Goal: Information Seeking & Learning: Find specific fact

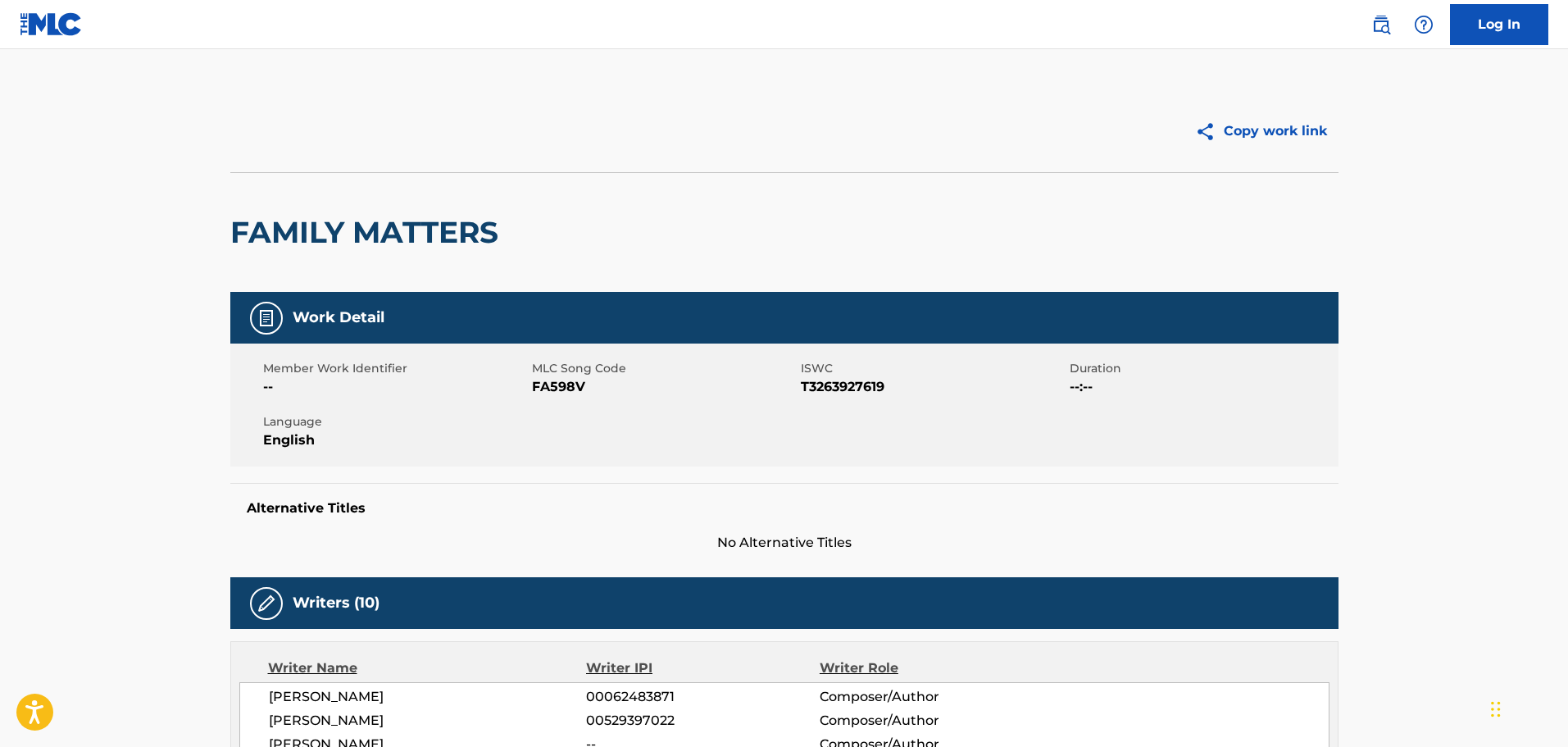
drag, startPoint x: 1388, startPoint y: 20, endPoint x: 1304, endPoint y: 41, distance: 86.6
click at [1388, 20] on img at bounding box center [1381, 25] width 20 height 20
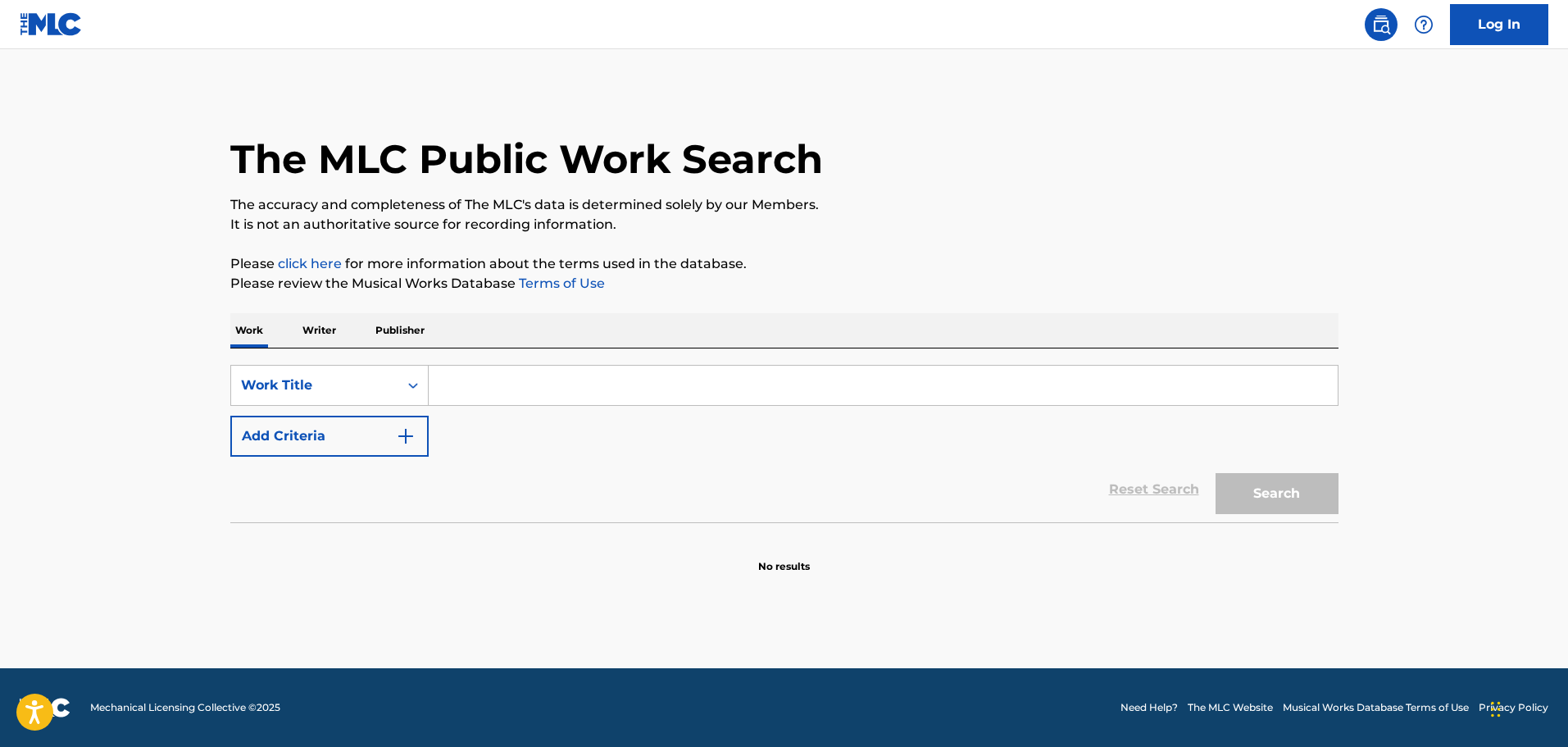
click at [588, 397] on input "Search Form" at bounding box center [883, 385] width 909 height 39
paste input "She Just Likes To Fight"
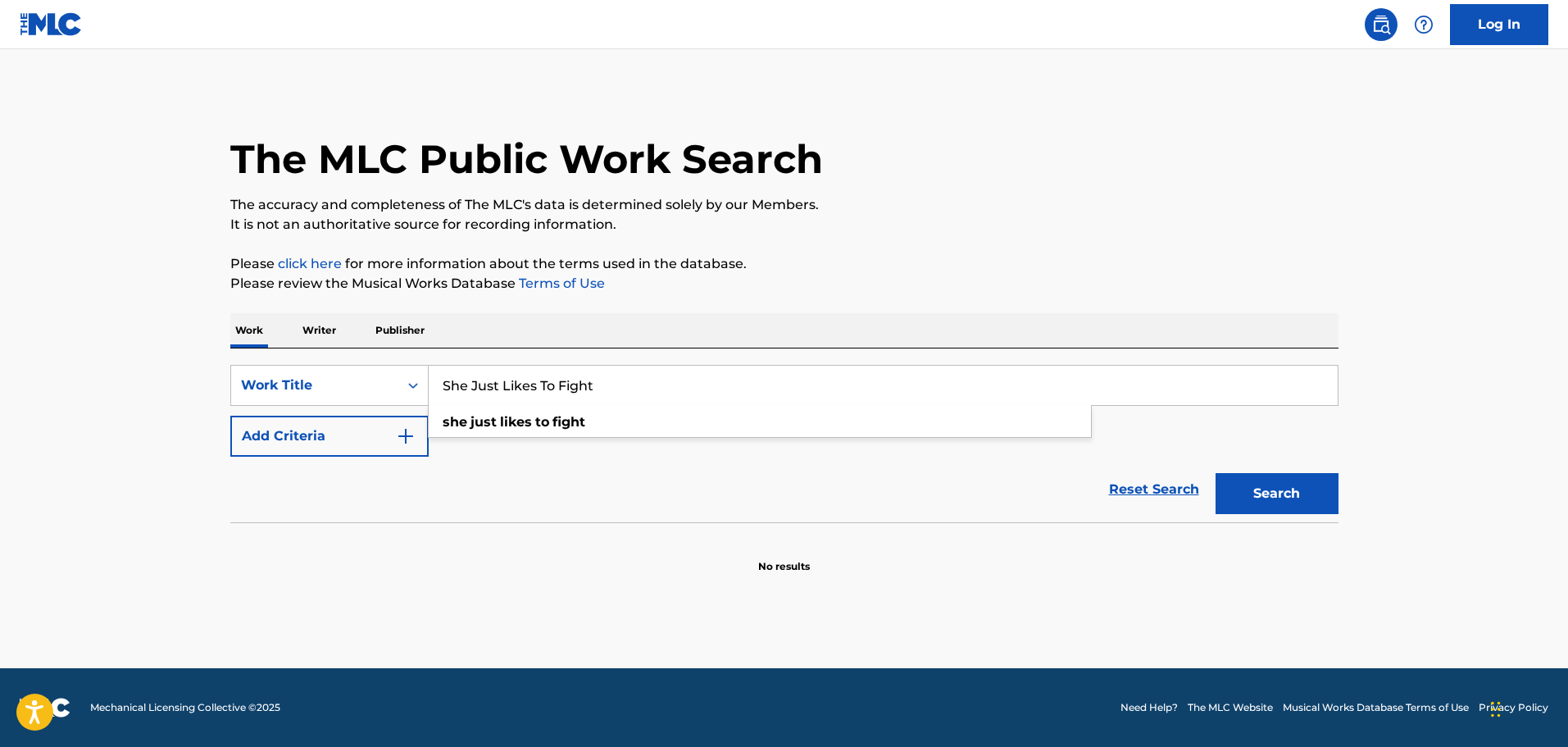
type input "She Just Likes To Fight"
click at [630, 479] on div "Reset Search Search" at bounding box center [784, 489] width 1108 height 65
click at [370, 434] on button "Add Criteria" at bounding box center [329, 435] width 198 height 41
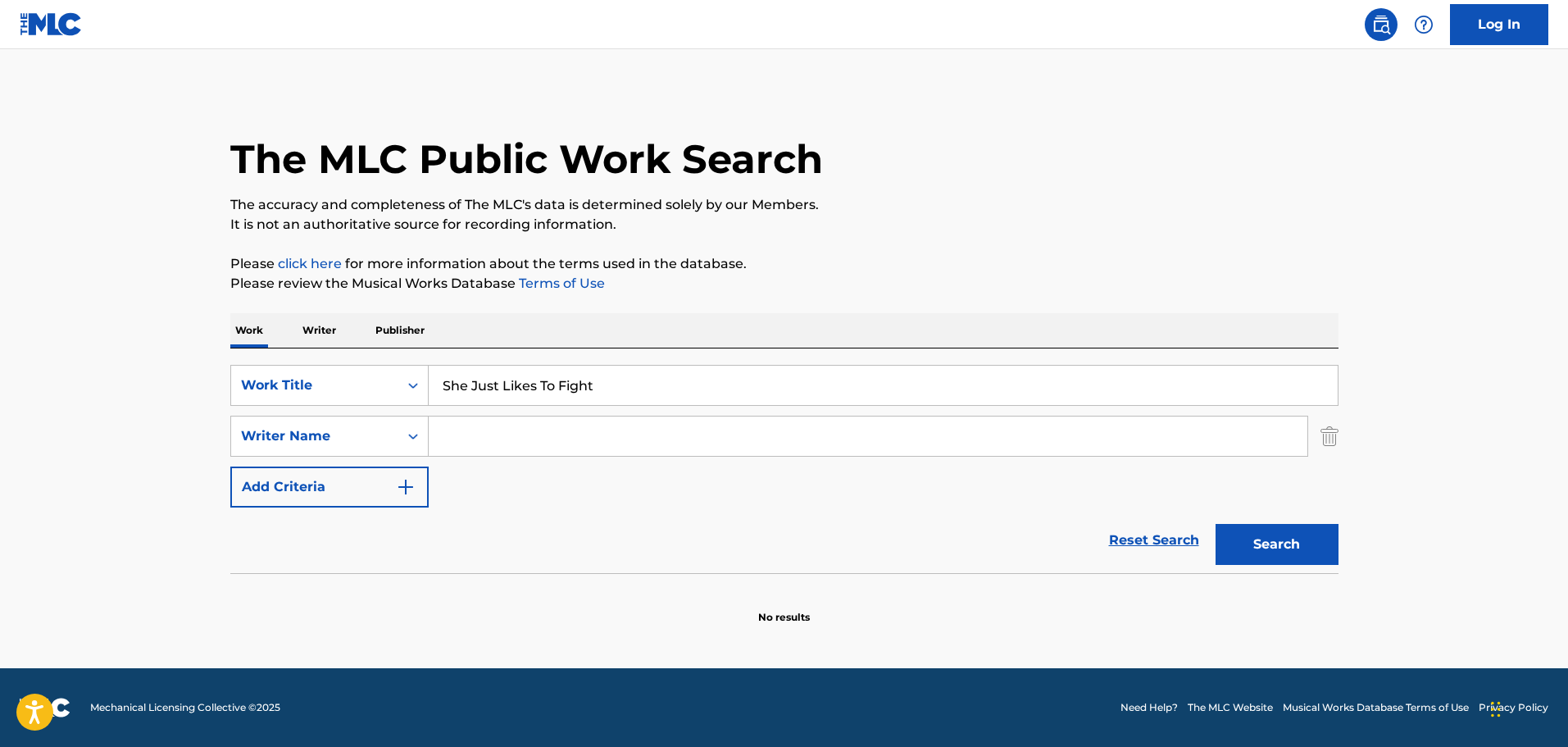
click at [477, 436] on input "Search Form" at bounding box center [868, 435] width 878 height 39
paste input "Kieran"
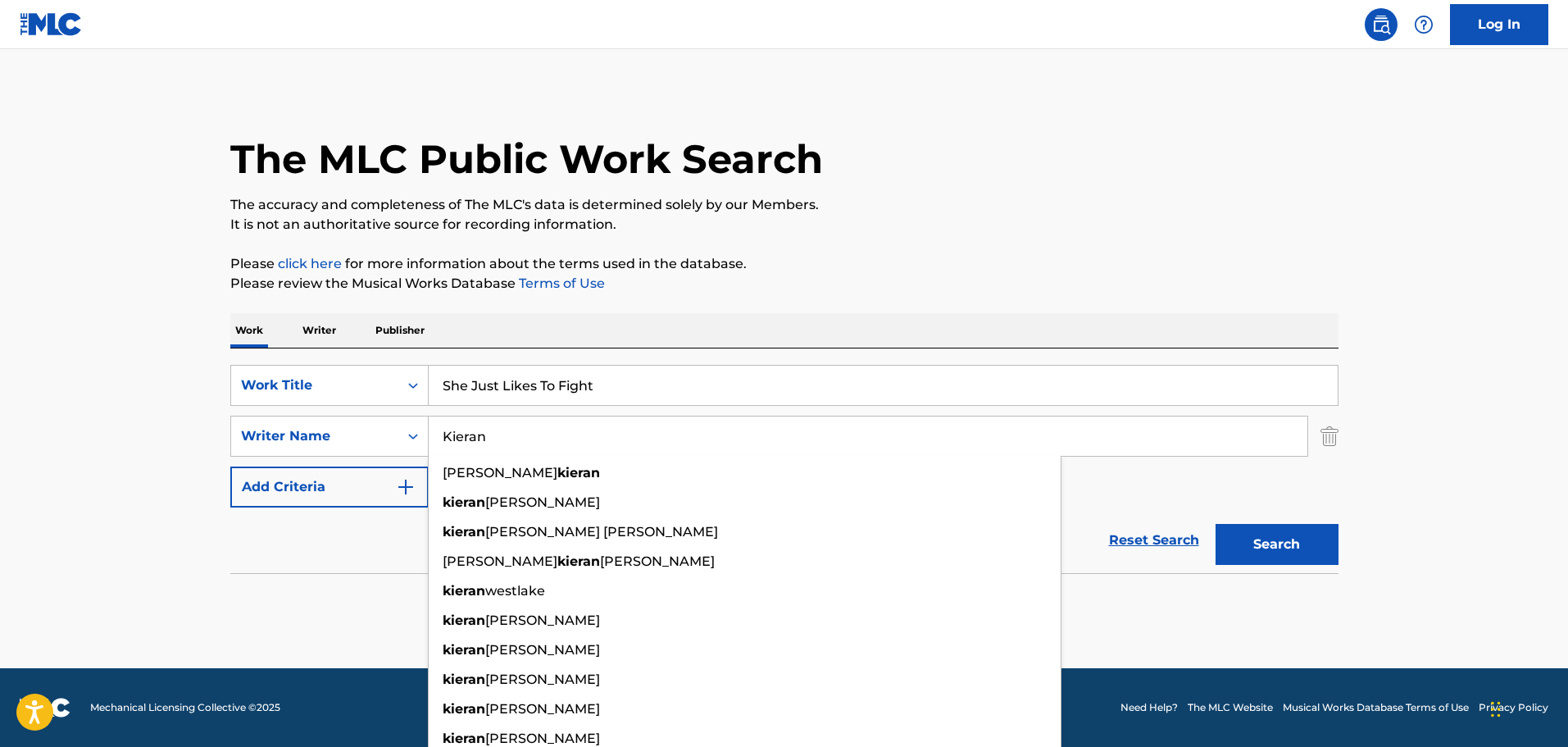
type input "Kieran"
click at [1264, 536] on button "Search" at bounding box center [1276, 544] width 123 height 41
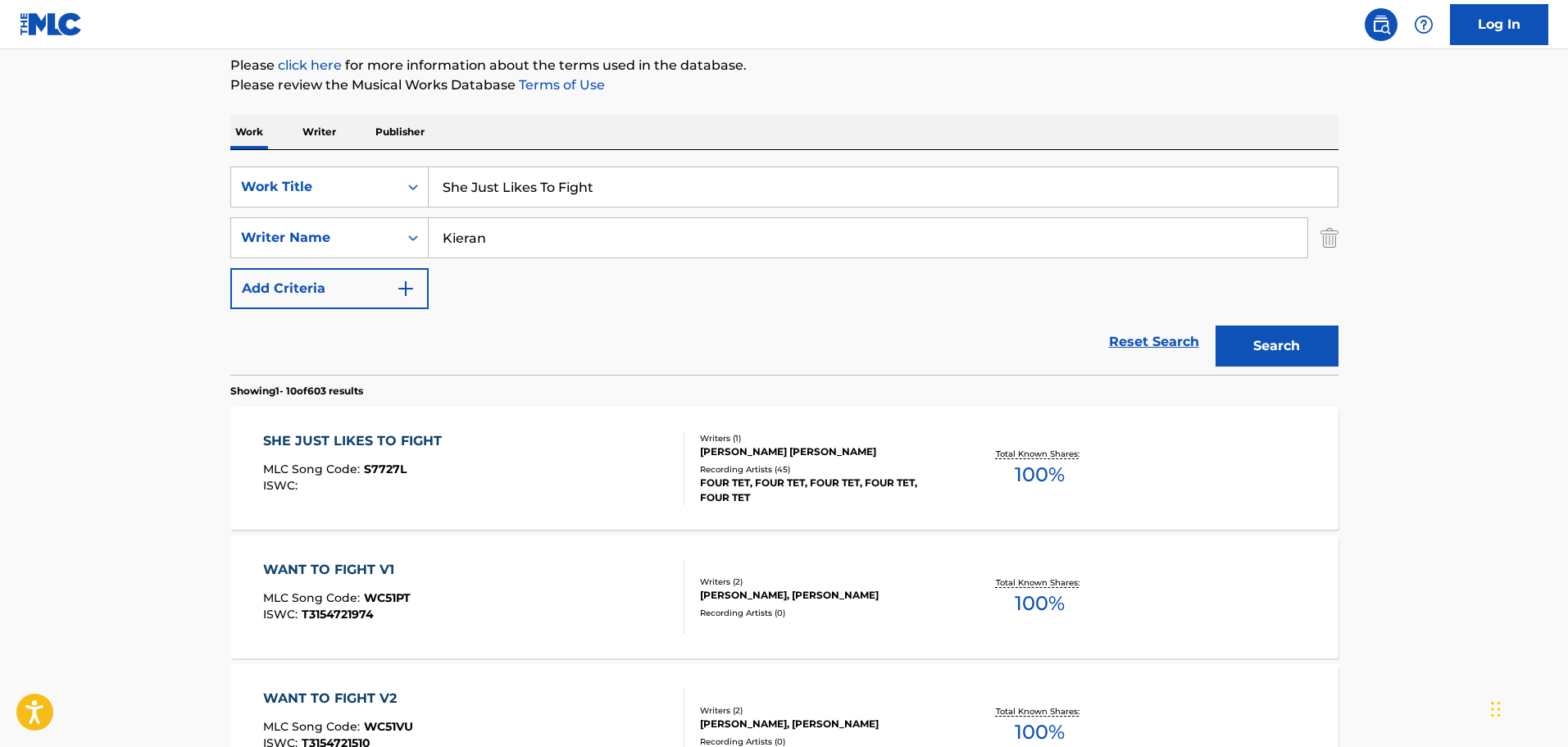
scroll to position [246, 0]
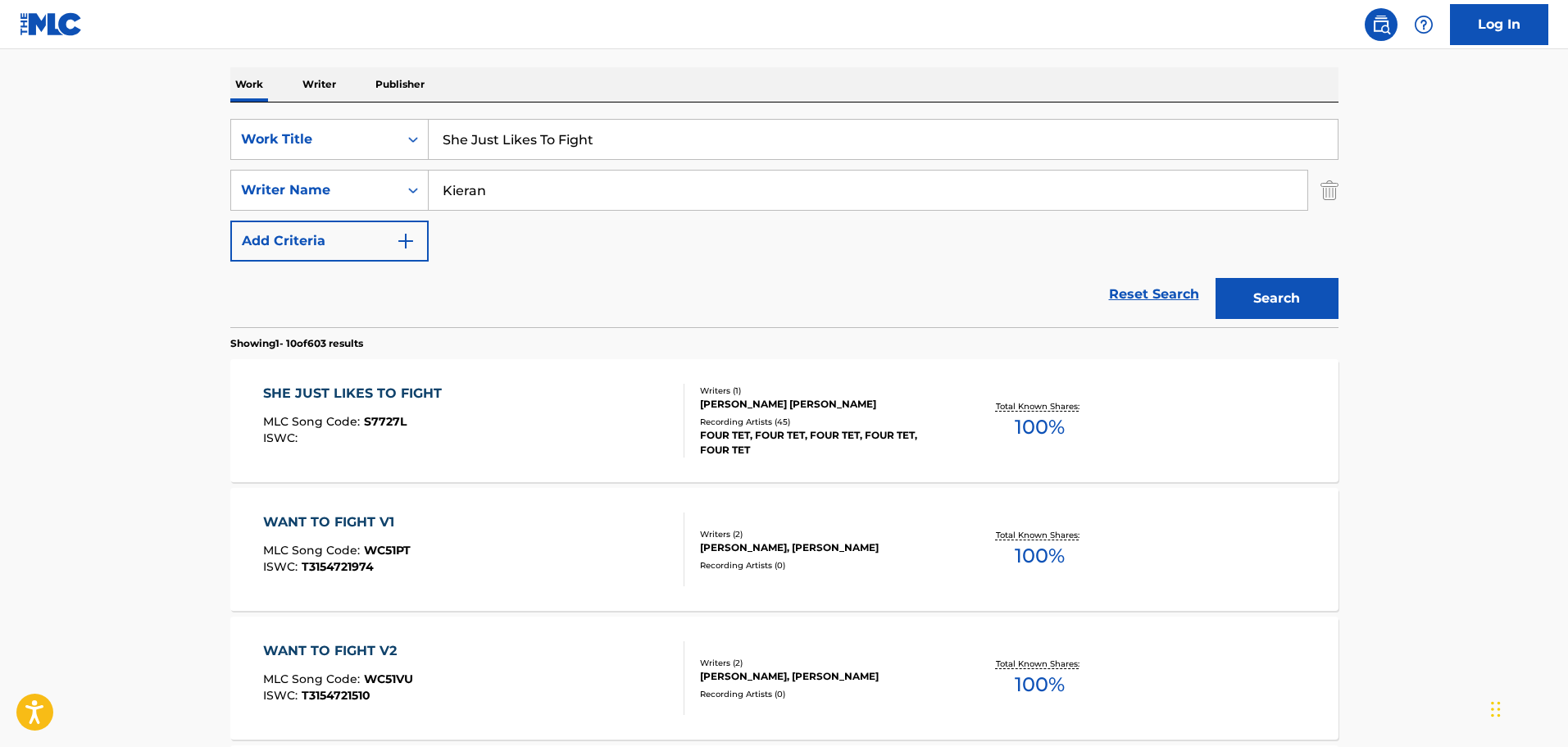
click at [558, 420] on div "SHE JUST LIKES TO FIGHT MLC Song Code : S7727L ISWC :" at bounding box center [473, 420] width 421 height 74
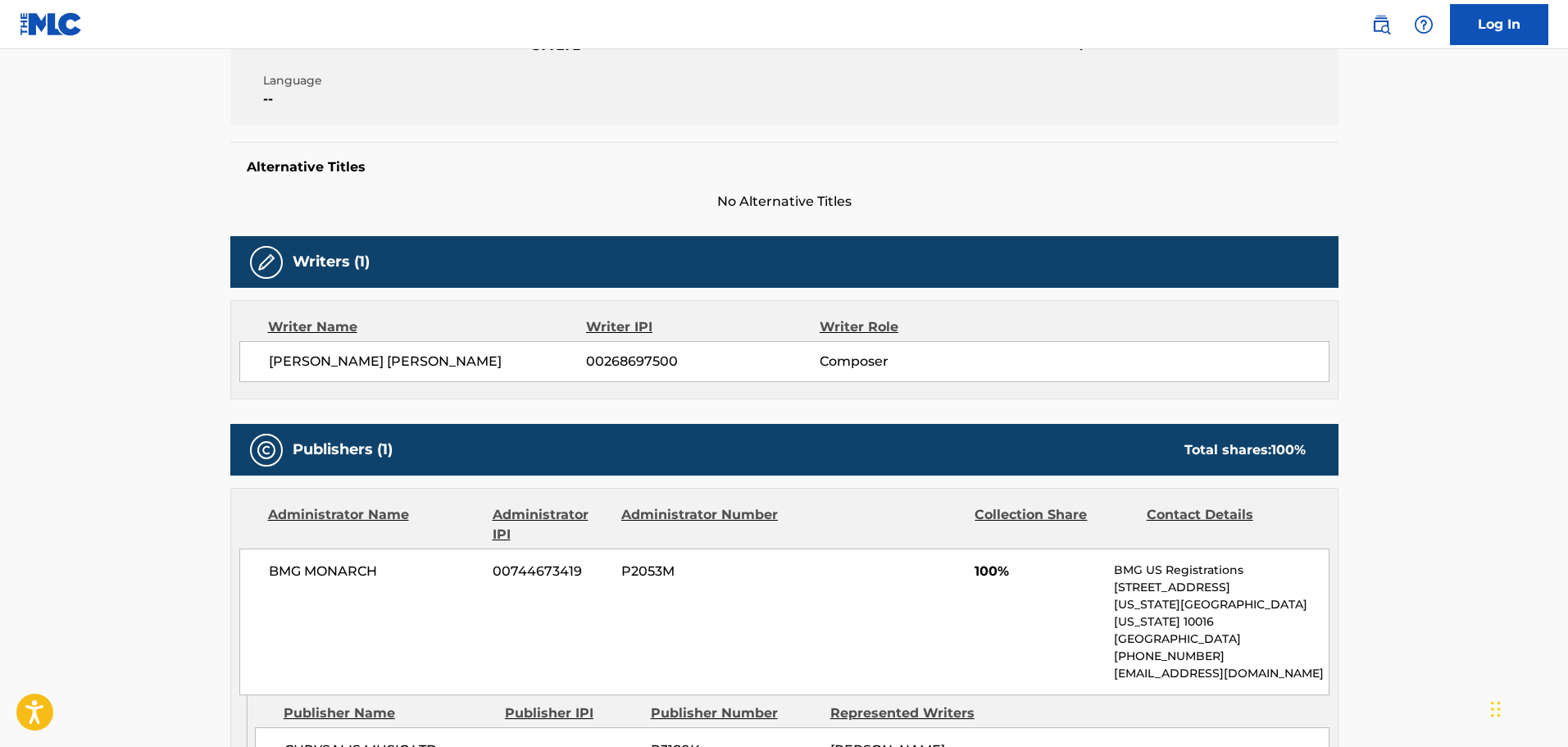
scroll to position [328, 0]
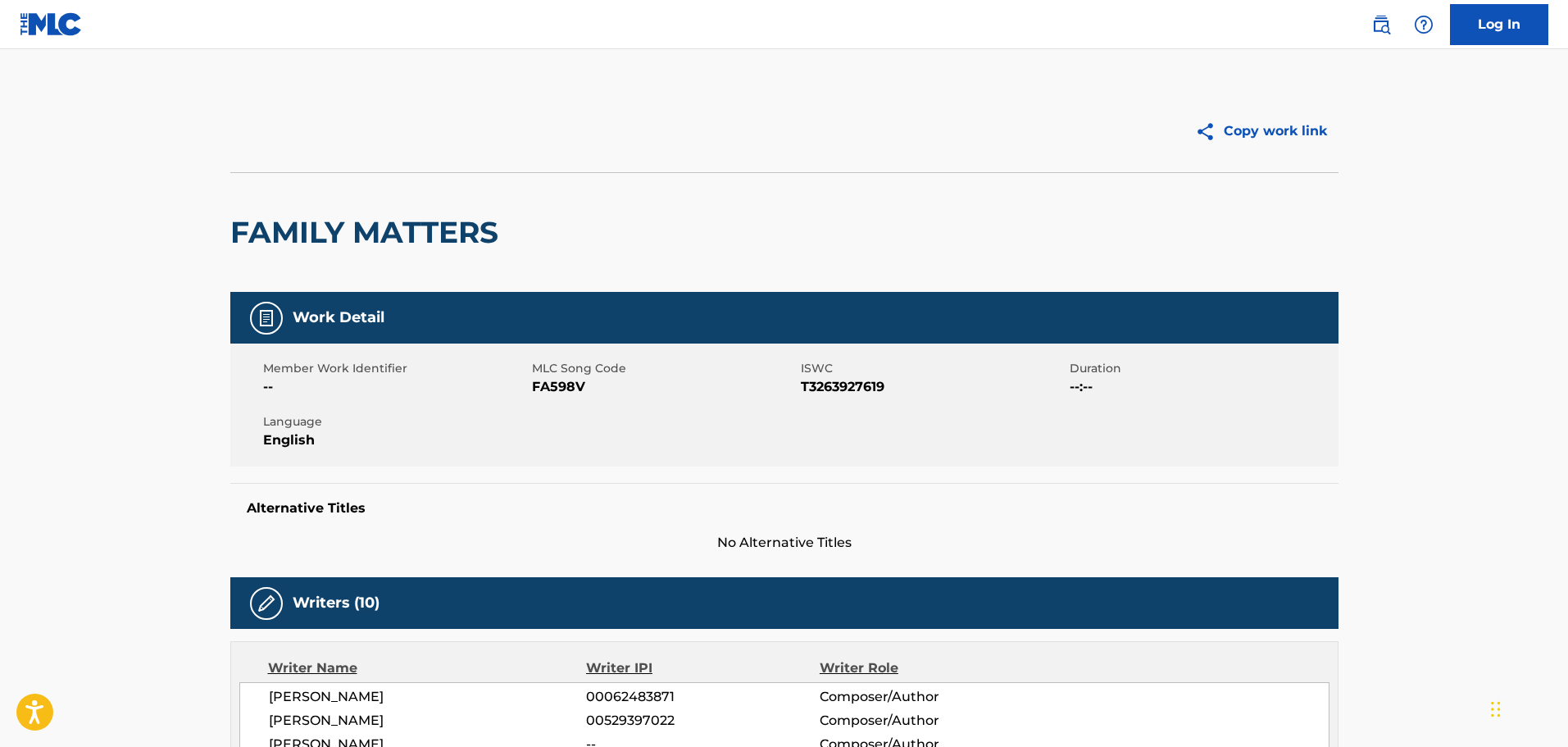
click at [1394, 34] on link at bounding box center [1381, 25] width 33 height 33
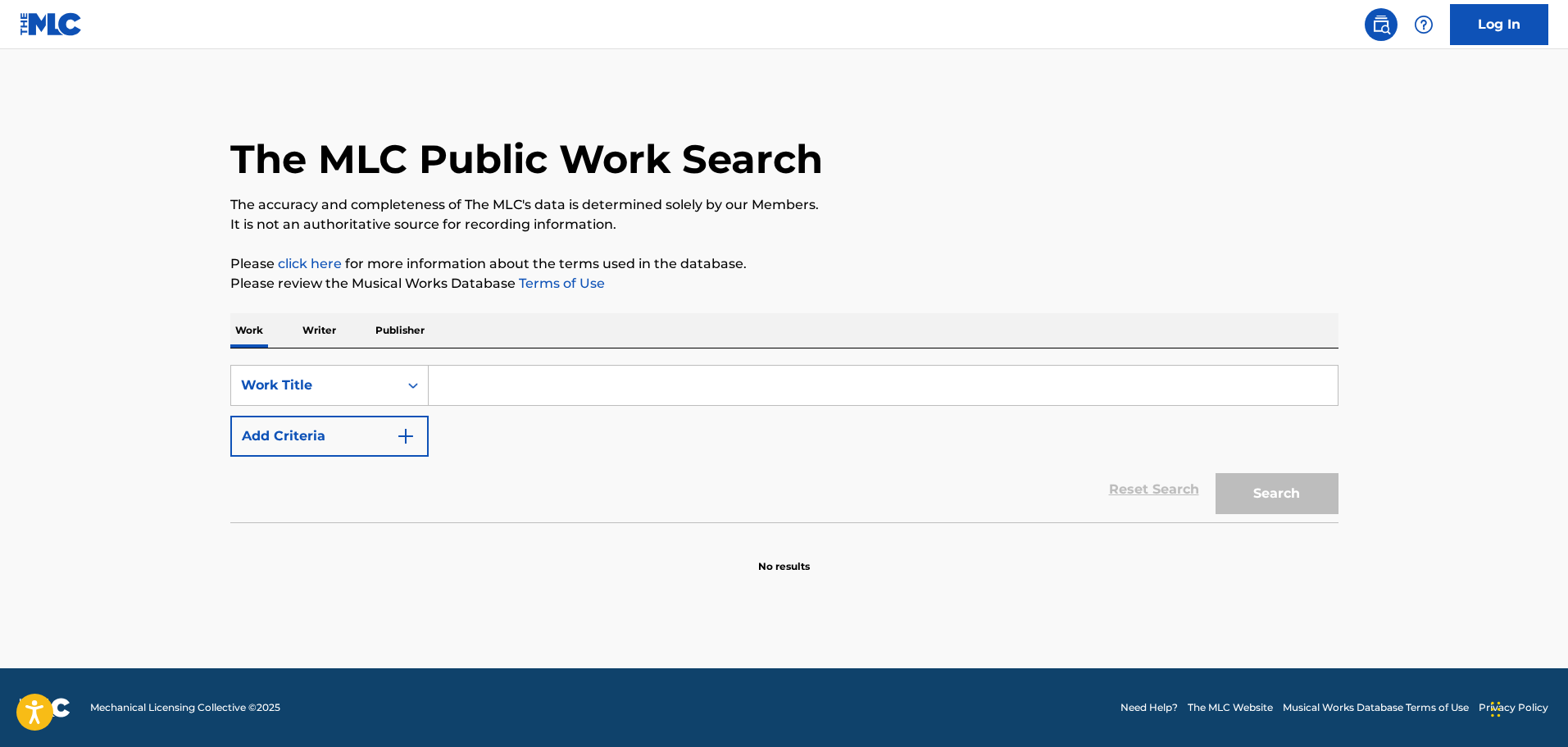
click at [642, 385] on input "Search Form" at bounding box center [883, 385] width 909 height 39
paste input "Electro Fun Trumpet"
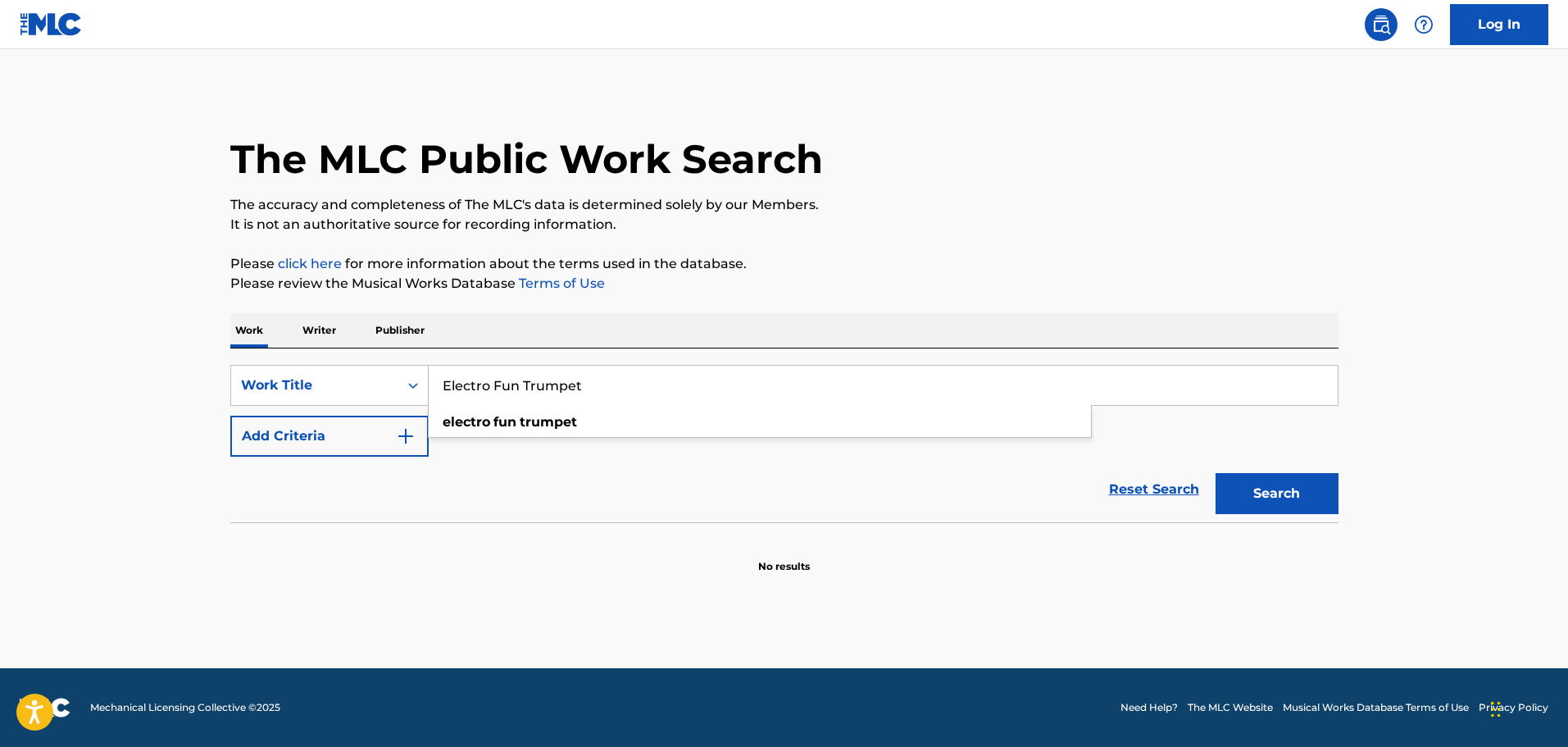
type input "Electro Fun Trumpet"
click at [348, 441] on button "Add Criteria" at bounding box center [329, 435] width 198 height 41
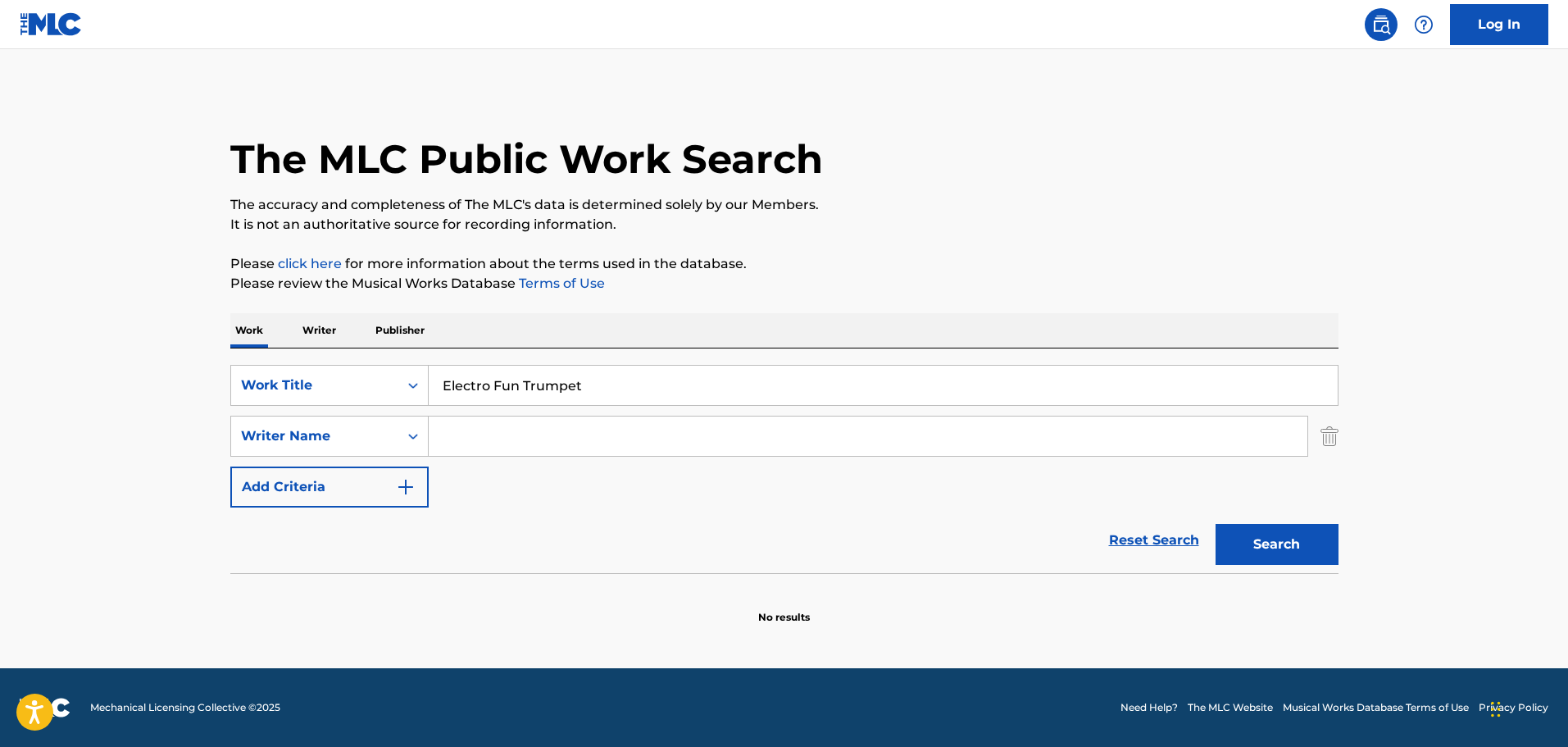
click at [466, 428] on input "Search Form" at bounding box center [868, 435] width 878 height 39
paste input "Lihvars"
type input "Lihvars"
click at [1306, 552] on button "Search" at bounding box center [1276, 544] width 123 height 41
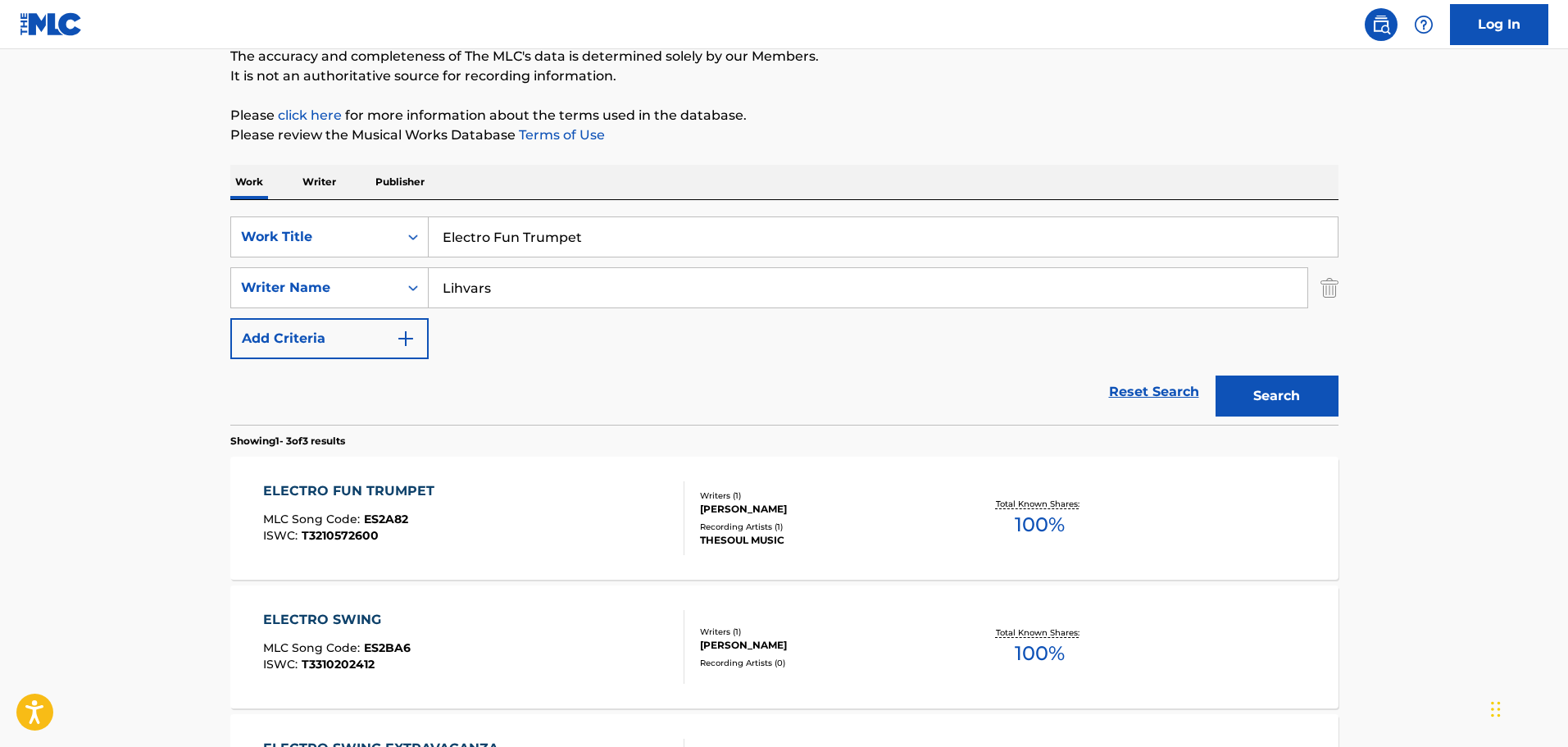
scroll to position [164, 0]
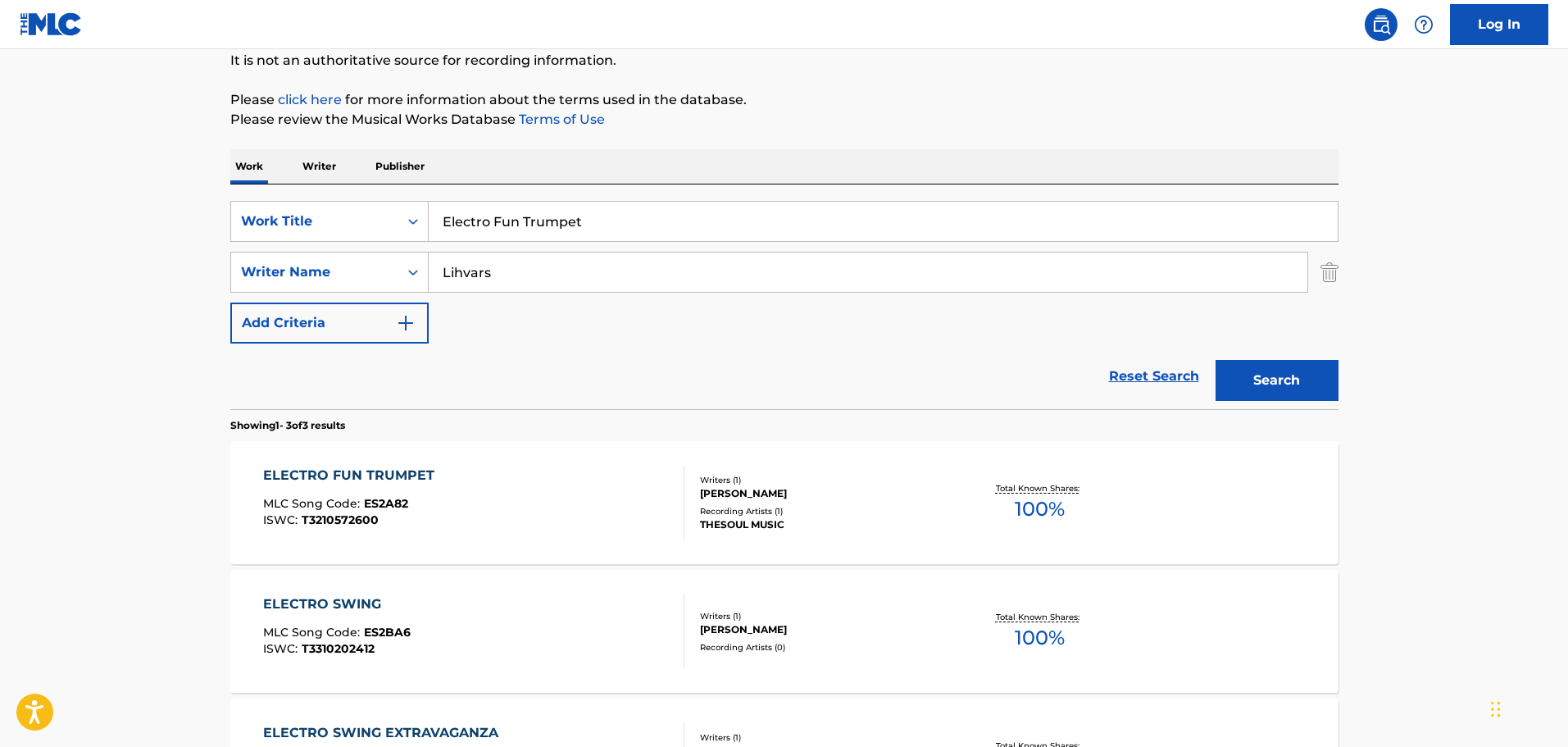
click at [559, 492] on div "ELECTRO FUN TRUMPET MLC Song Code : ES2A82 ISWC : T3210572600" at bounding box center [473, 502] width 421 height 74
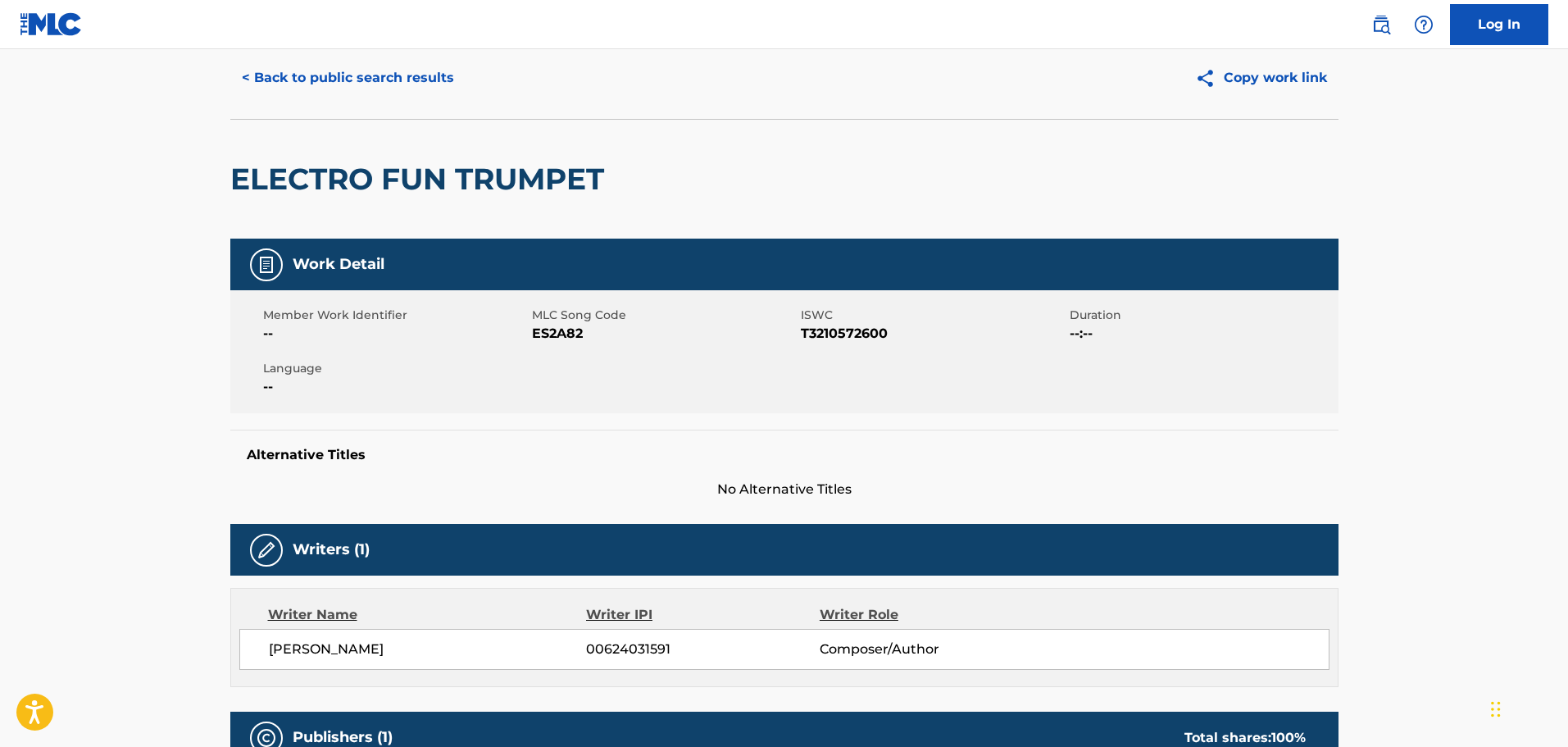
scroll to position [164, 0]
